Goal: Find specific page/section

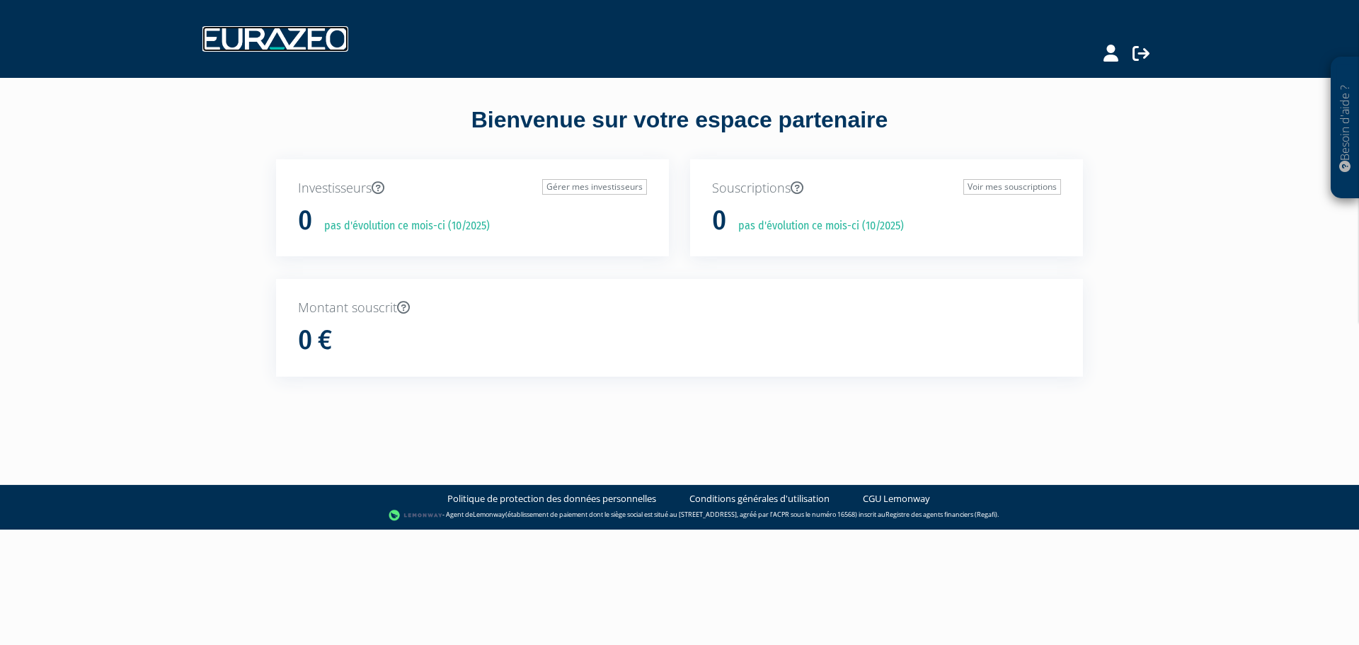
click at [328, 40] on img at bounding box center [275, 38] width 146 height 25
click at [1118, 54] on icon at bounding box center [1110, 53] width 15 height 17
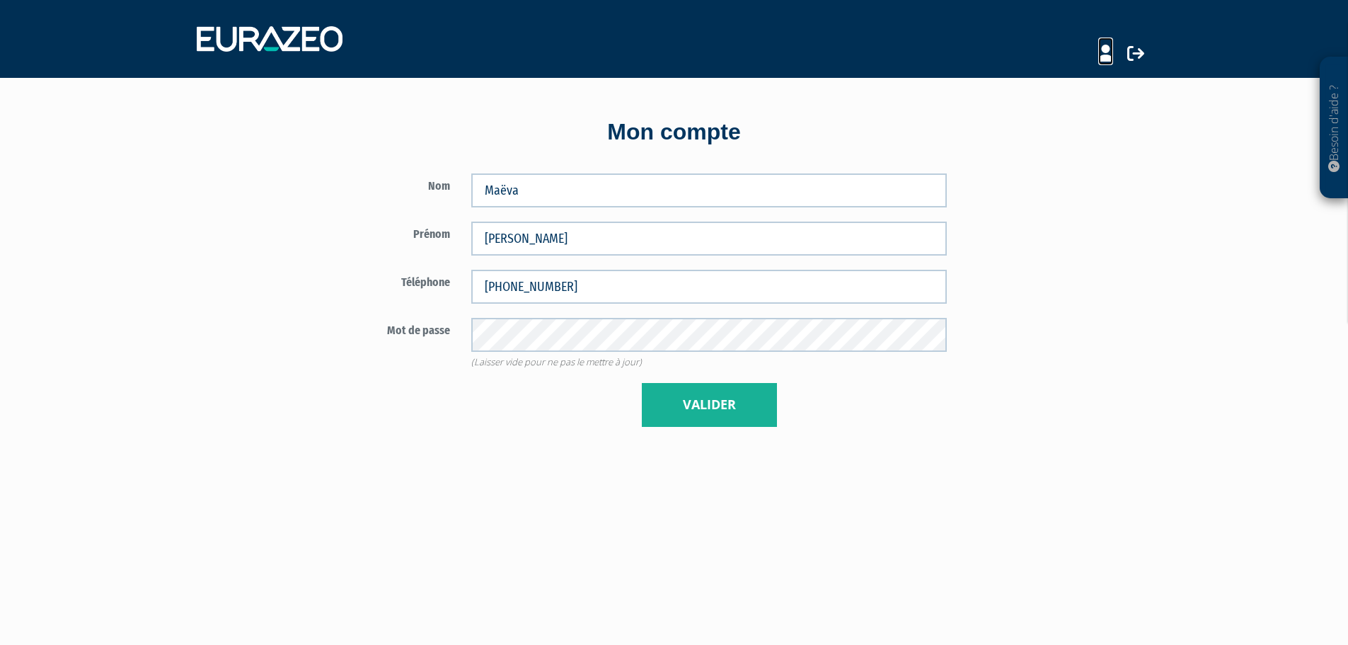
click at [1107, 54] on icon at bounding box center [1106, 53] width 15 height 17
click at [170, 44] on nav at bounding box center [674, 39] width 1348 height 78
click at [221, 45] on img at bounding box center [270, 38] width 146 height 25
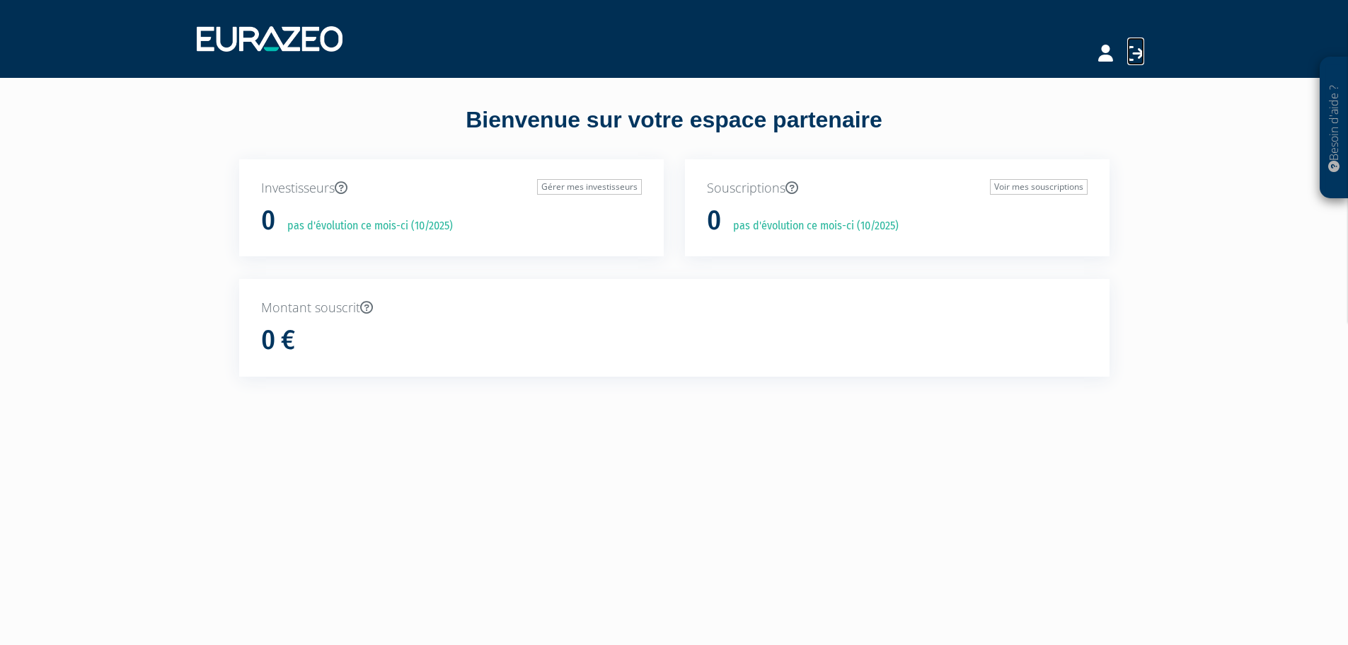
click at [1135, 60] on icon at bounding box center [1136, 53] width 17 height 17
